Goal: Information Seeking & Learning: Learn about a topic

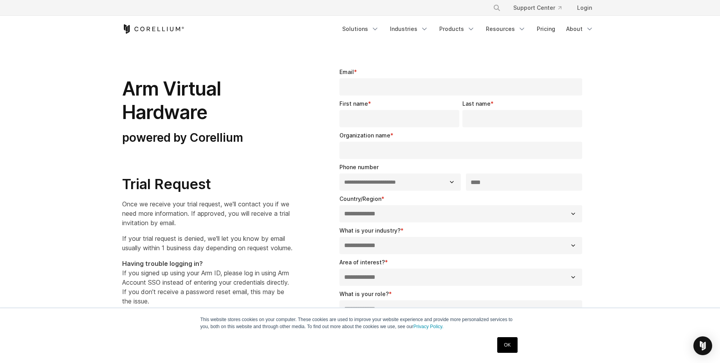
select select "**"
click at [541, 28] on link "Pricing" at bounding box center [546, 29] width 28 height 14
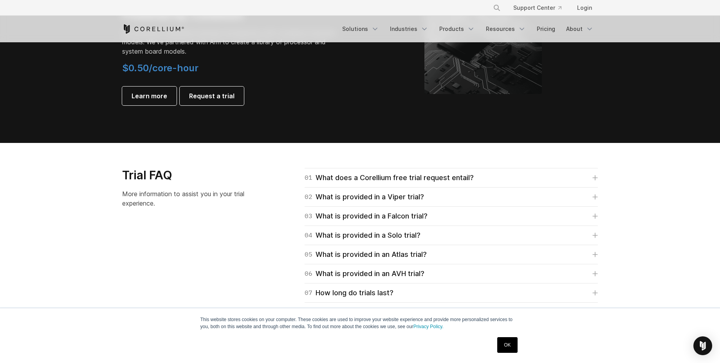
scroll to position [1033, 0]
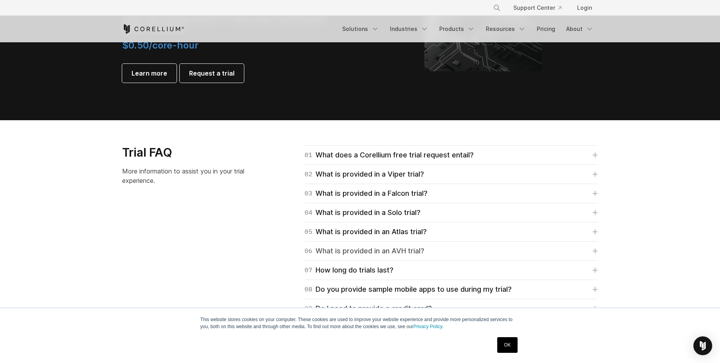
click at [468, 250] on link "06 What is provided in an AVH trial?" at bounding box center [450, 250] width 293 height 11
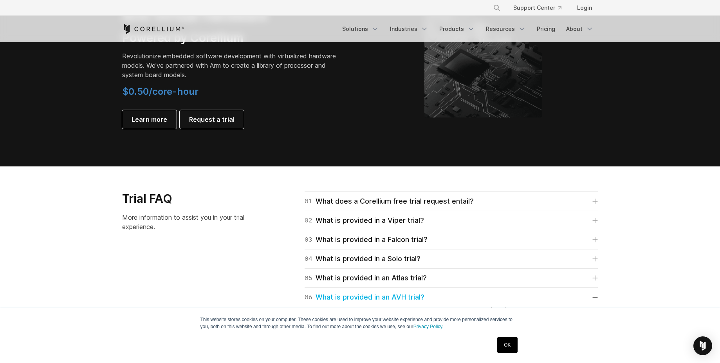
scroll to position [986, 0]
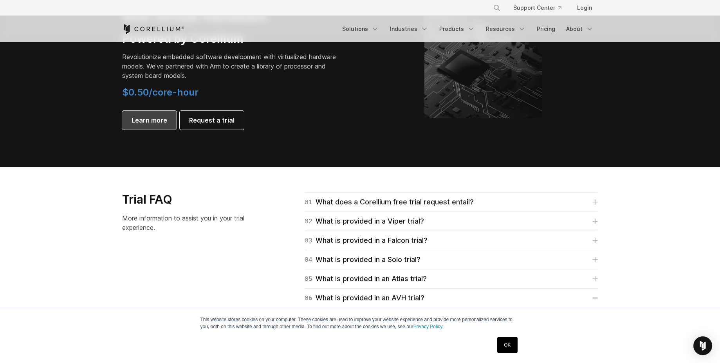
click at [166, 120] on link "Learn more" at bounding box center [149, 120] width 54 height 19
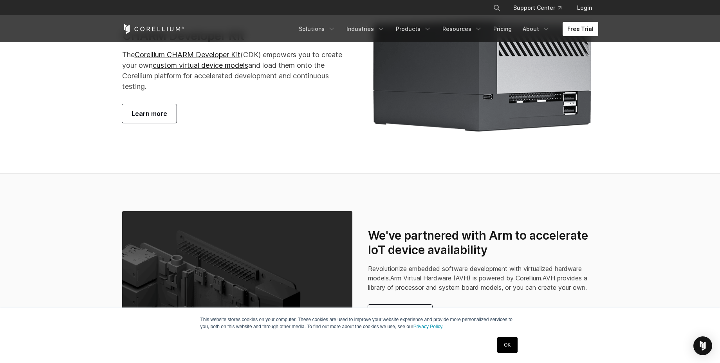
scroll to position [1550, 0]
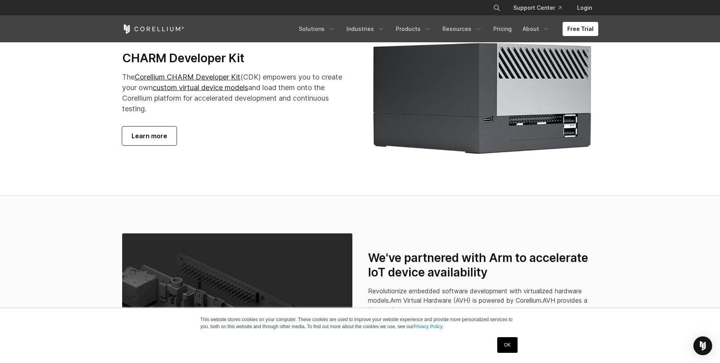
click at [152, 140] on span "Learn more" at bounding box center [149, 135] width 36 height 9
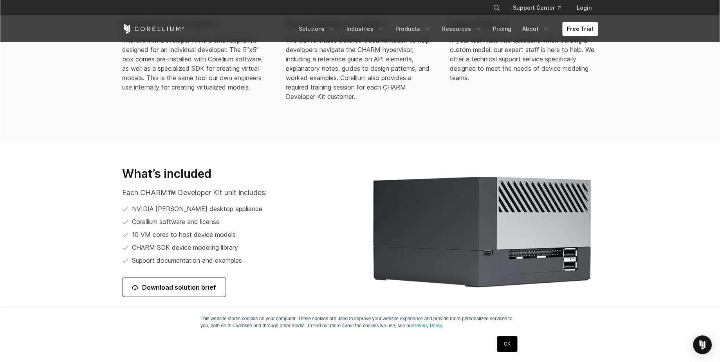
scroll to position [939, 0]
